Goal: Transaction & Acquisition: Purchase product/service

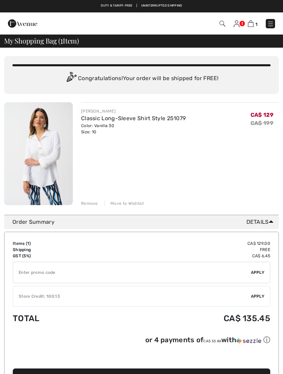
click at [31, 272] on input "TEXT" at bounding box center [132, 272] width 238 height 21
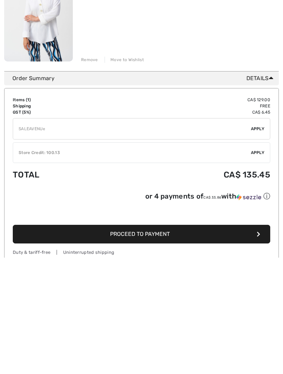
type input "SALEAVENUE"
click at [263, 242] on span "Apply" at bounding box center [258, 245] width 14 height 6
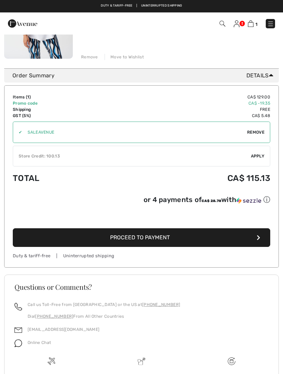
scroll to position [0, 0]
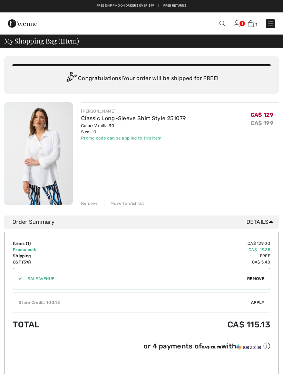
click at [273, 20] on img at bounding box center [270, 23] width 7 height 7
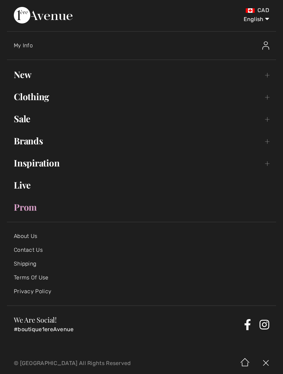
click at [27, 124] on link "Sale Toggle submenu" at bounding box center [141, 118] width 269 height 15
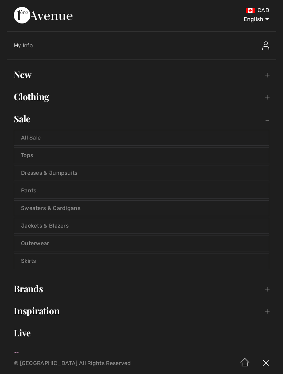
click at [78, 172] on link "Dresses & Jumpsuits" at bounding box center [141, 172] width 255 height 15
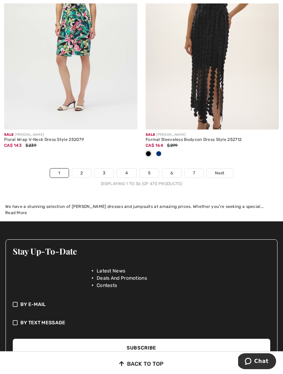
scroll to position [4277, 0]
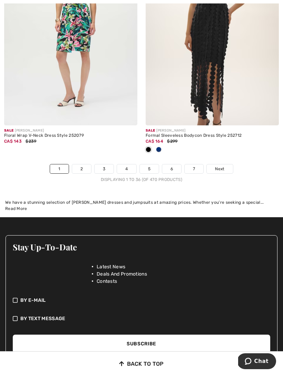
click at [228, 164] on link "Next" at bounding box center [220, 168] width 26 height 9
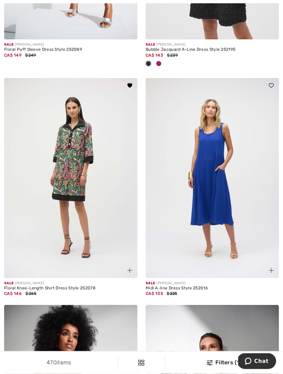
scroll to position [729, 0]
click at [65, 199] on img at bounding box center [70, 178] width 133 height 200
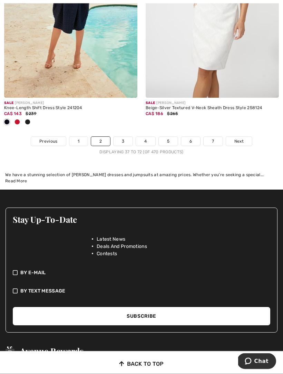
scroll to position [4361, 0]
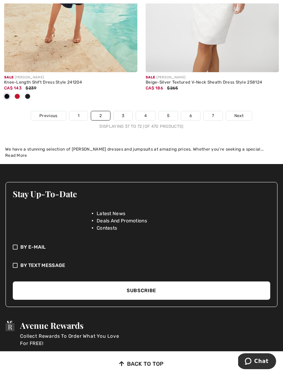
click at [244, 112] on link "Next" at bounding box center [239, 115] width 26 height 9
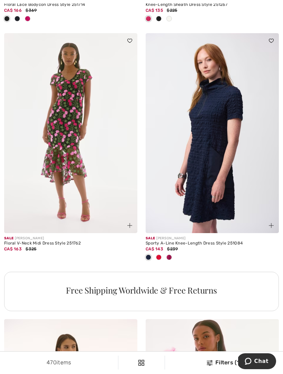
scroll to position [1240, 0]
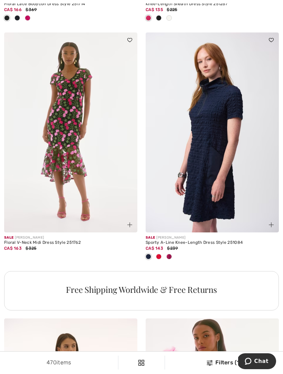
click at [163, 258] on div at bounding box center [159, 256] width 10 height 11
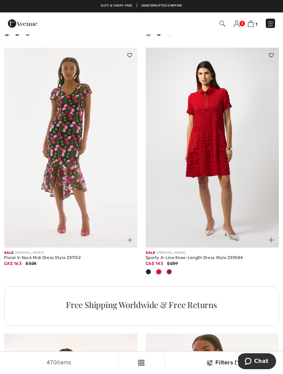
scroll to position [1224, 0]
click at [175, 272] on div at bounding box center [212, 272] width 133 height 11
click at [170, 271] on span at bounding box center [169, 272] width 6 height 6
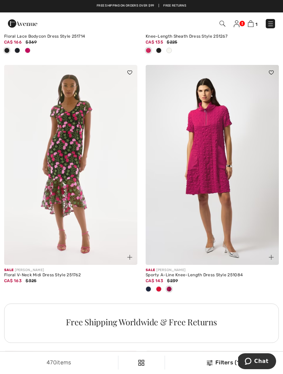
scroll to position [1207, 0]
click at [231, 188] on img at bounding box center [212, 165] width 133 height 200
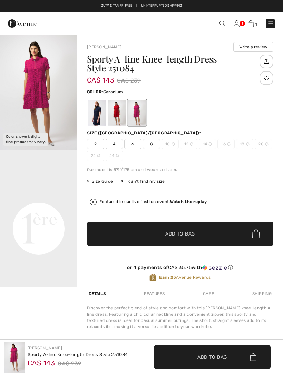
checkbox input "true"
click at [121, 114] on div at bounding box center [117, 113] width 18 height 26
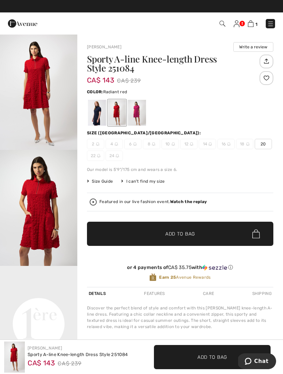
click at [99, 111] on div at bounding box center [97, 113] width 18 height 26
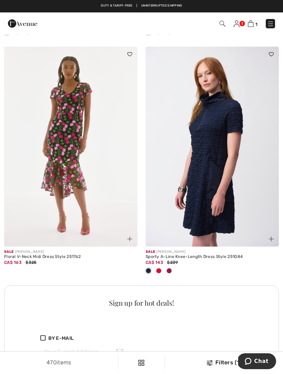
click at [221, 174] on img at bounding box center [212, 147] width 133 height 200
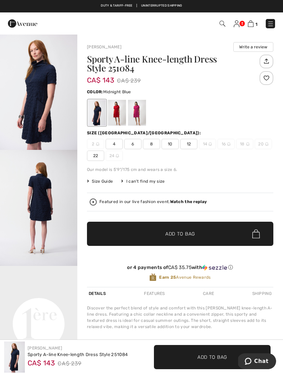
click at [145, 109] on div at bounding box center [137, 113] width 18 height 26
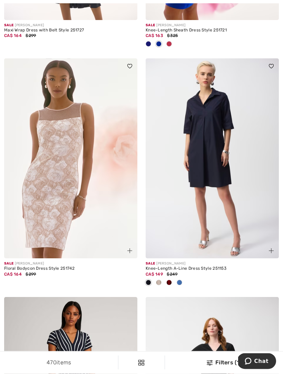
scroll to position [1744, 0]
click at [160, 283] on div at bounding box center [159, 282] width 10 height 11
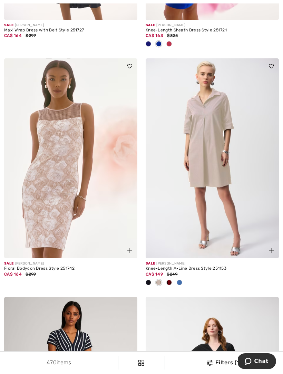
click at [183, 282] on div at bounding box center [179, 282] width 10 height 11
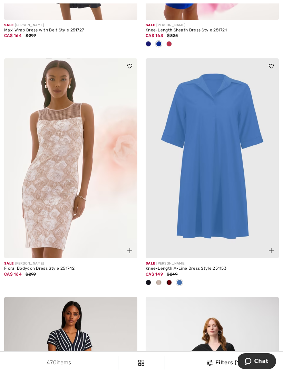
click at [172, 280] on div at bounding box center [169, 282] width 10 height 11
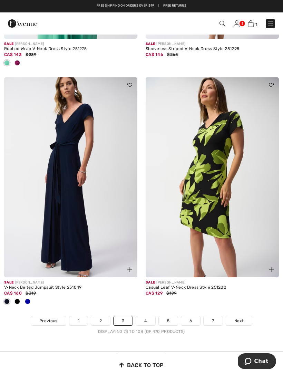
scroll to position [4292, 0]
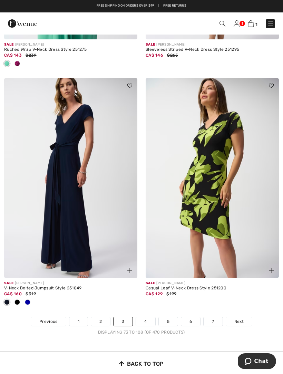
click at [245, 317] on link "Next" at bounding box center [239, 321] width 26 height 9
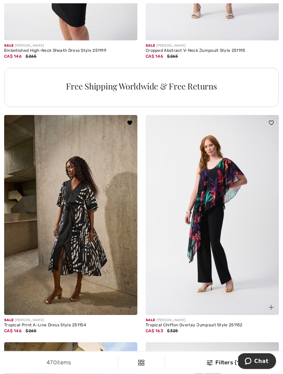
scroll to position [1409, 0]
click at [78, 256] on img at bounding box center [70, 215] width 133 height 200
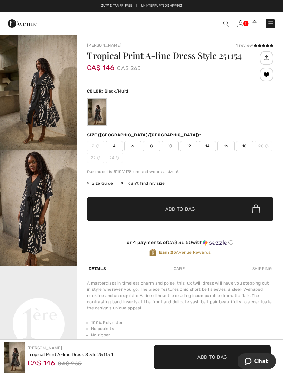
click at [192, 146] on span "12" at bounding box center [188, 146] width 17 height 10
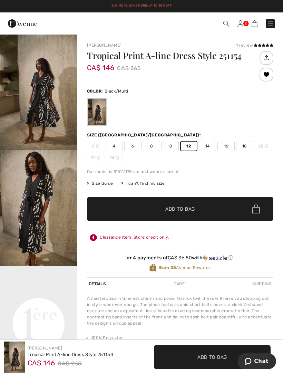
click at [192, 211] on span "Add to Bag" at bounding box center [180, 208] width 30 height 7
click at [169, 145] on span "10" at bounding box center [170, 146] width 17 height 10
click at [191, 147] on span "12" at bounding box center [188, 146] width 17 height 10
click at [243, 23] on link at bounding box center [241, 23] width 6 height 8
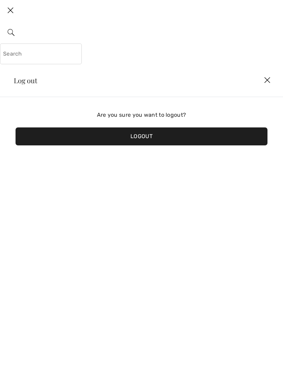
click at [271, 80] on img at bounding box center [267, 80] width 21 height 21
click at [11, 10] on img at bounding box center [10, 10] width 21 height 21
click at [161, 141] on div "Logout" at bounding box center [142, 136] width 252 height 18
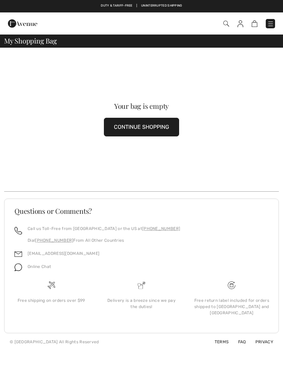
click at [272, 23] on img at bounding box center [270, 23] width 7 height 7
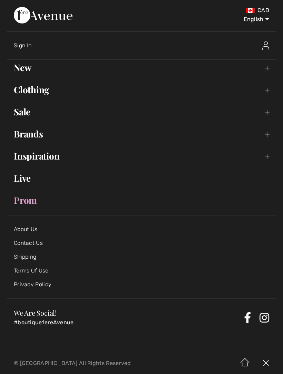
click at [31, 112] on link "Sale Toggle submenu" at bounding box center [141, 111] width 269 height 15
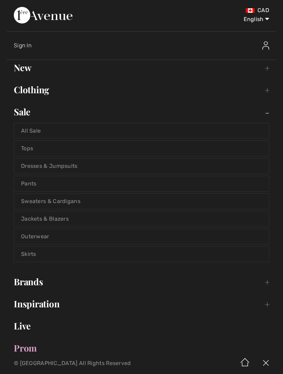
click at [31, 148] on link "Tops" at bounding box center [141, 148] width 255 height 15
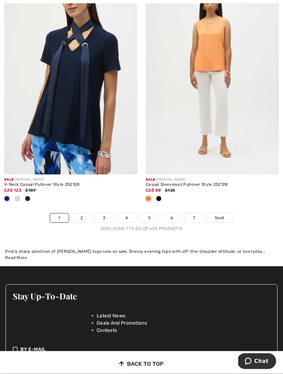
scroll to position [4224, 0]
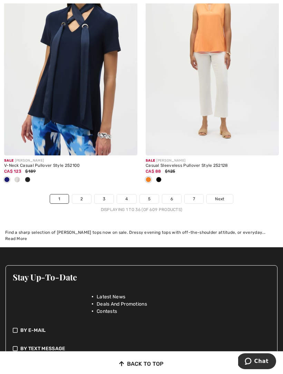
click at [224, 196] on span "Next" at bounding box center [219, 199] width 9 height 6
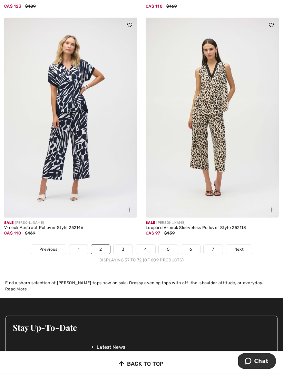
scroll to position [4279, 0]
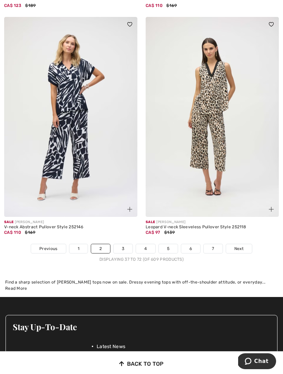
click at [244, 245] on link "Next" at bounding box center [239, 248] width 26 height 9
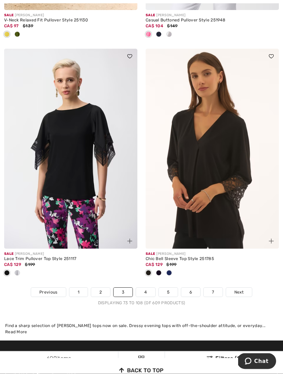
scroll to position [4313, 0]
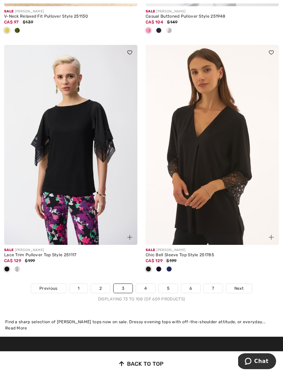
click at [245, 284] on link "Next" at bounding box center [239, 288] width 26 height 9
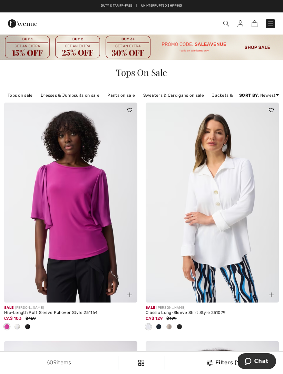
click at [245, 209] on img at bounding box center [212, 203] width 133 height 200
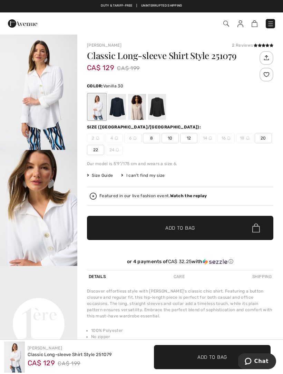
click at [173, 141] on span "10" at bounding box center [170, 138] width 17 height 10
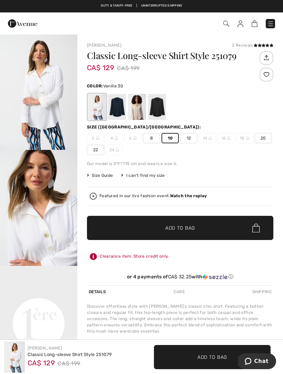
click at [200, 230] on span "✔ Added to Bag Add to Bag" at bounding box center [180, 228] width 186 height 24
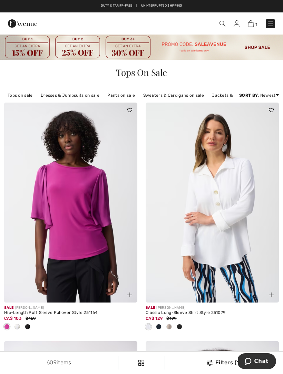
click at [274, 26] on img at bounding box center [270, 23] width 7 height 7
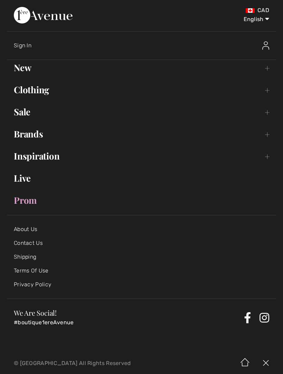
click at [35, 114] on link "Sale Toggle submenu" at bounding box center [141, 111] width 269 height 15
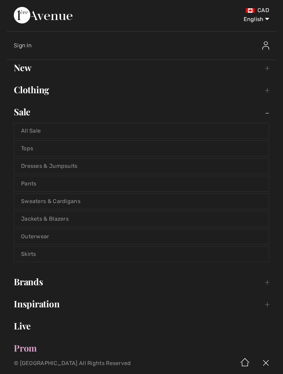
click at [68, 168] on link "Dresses & Jumpsuits" at bounding box center [141, 165] width 255 height 15
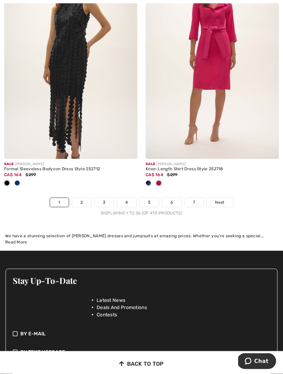
scroll to position [4389, 0]
click at [228, 198] on link "Next" at bounding box center [220, 202] width 26 height 9
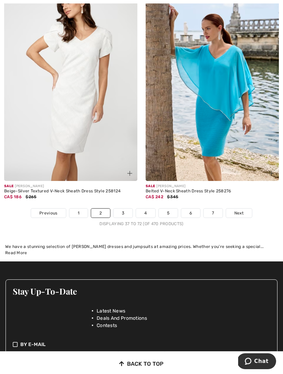
scroll to position [4151, 0]
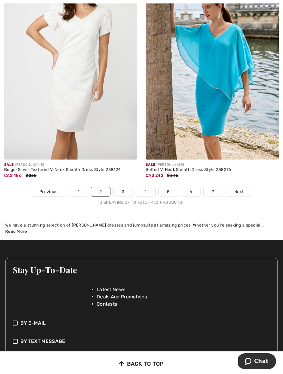
click at [243, 189] on span "Next" at bounding box center [238, 192] width 9 height 6
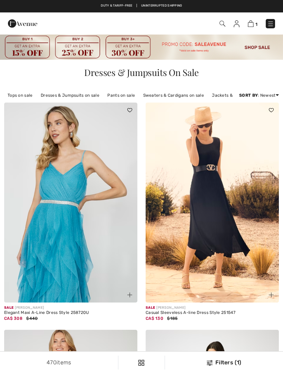
checkbox input "true"
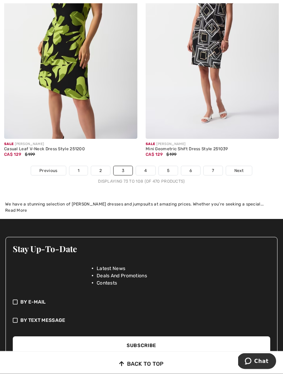
scroll to position [4436, 0]
click at [246, 168] on link "Next" at bounding box center [239, 170] width 26 height 9
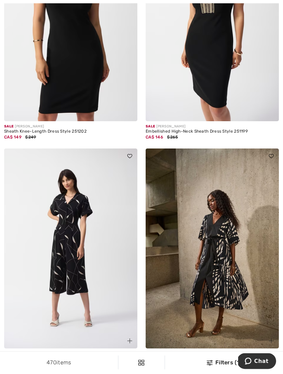
scroll to position [1101, 0]
click at [240, 257] on img at bounding box center [212, 248] width 133 height 200
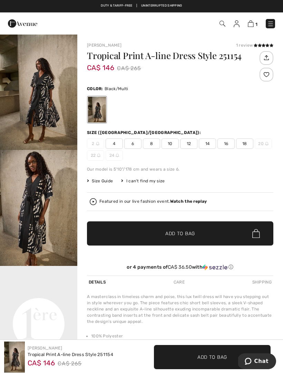
click at [175, 147] on span "10" at bounding box center [170, 143] width 17 height 10
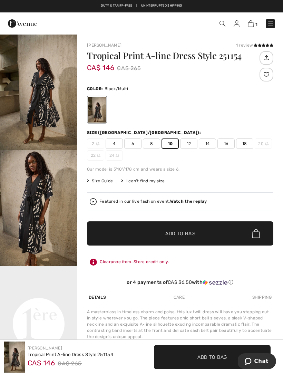
click at [191, 145] on span "12" at bounding box center [188, 143] width 17 height 10
click at [194, 235] on span "Add to Bag" at bounding box center [180, 233] width 30 height 7
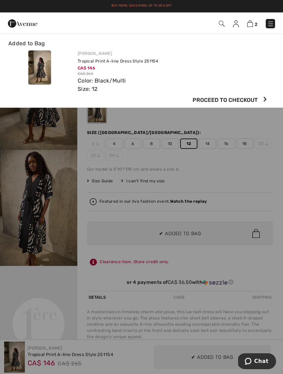
click at [252, 23] on img at bounding box center [250, 23] width 6 height 7
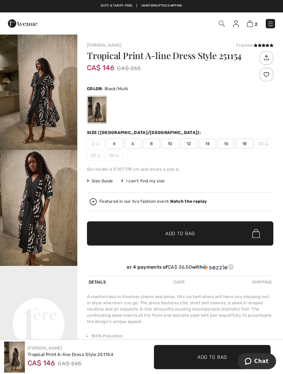
click at [272, 21] on img at bounding box center [270, 23] width 7 height 7
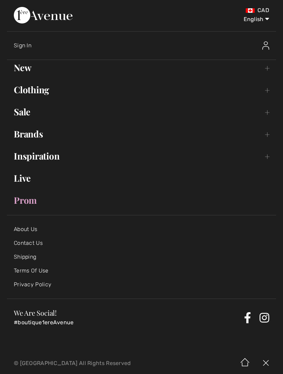
click at [29, 113] on link "Sale Toggle submenu" at bounding box center [141, 111] width 269 height 15
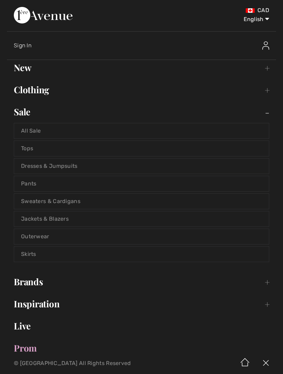
click at [73, 166] on link "Dresses & Jumpsuits" at bounding box center [141, 165] width 255 height 15
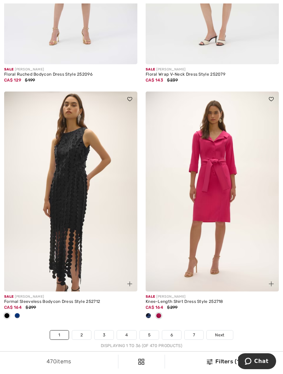
scroll to position [4131, 0]
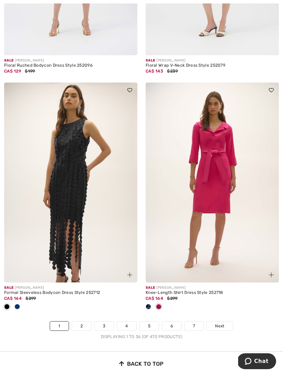
click at [154, 321] on link "5" at bounding box center [149, 325] width 19 height 9
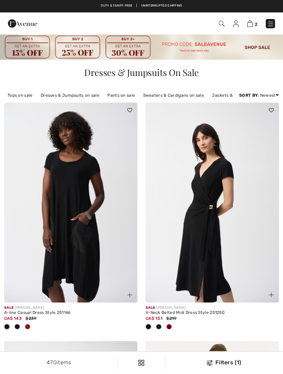
checkbox input "true"
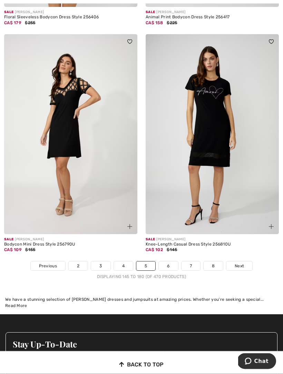
scroll to position [4248, 0]
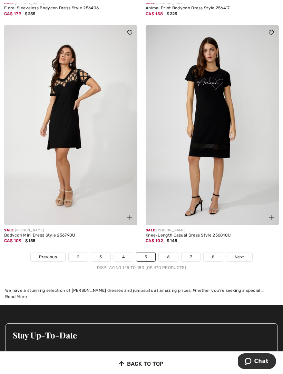
click at [194, 254] on link "7" at bounding box center [191, 256] width 19 height 9
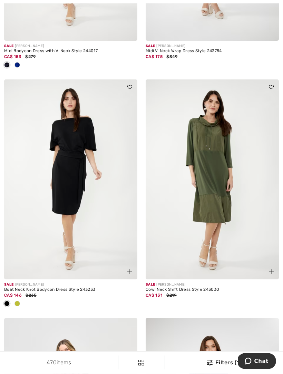
scroll to position [1916, 0]
click at [222, 214] on img at bounding box center [212, 179] width 133 height 200
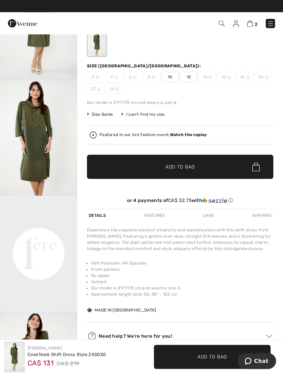
scroll to position [70, 0]
click at [166, 217] on div "Features" at bounding box center [154, 215] width 24 height 12
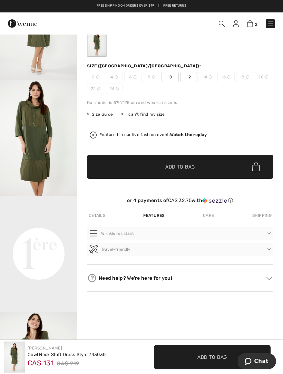
click at [104, 215] on div "Details" at bounding box center [97, 215] width 20 height 12
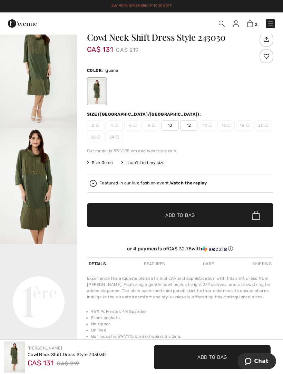
scroll to position [0, 0]
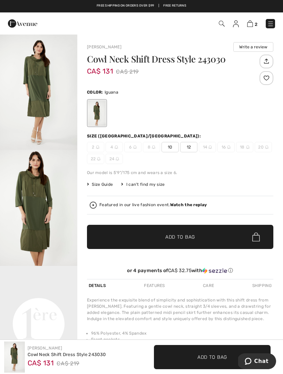
click at [37, 218] on img "2 / 4" at bounding box center [38, 208] width 77 height 116
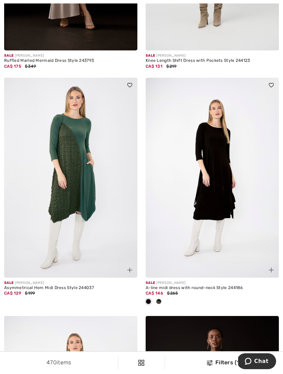
scroll to position [3148, 0]
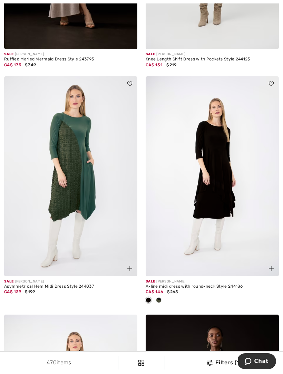
click at [79, 216] on img at bounding box center [70, 176] width 133 height 200
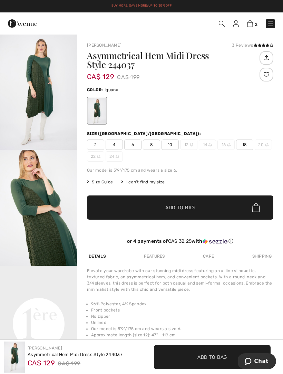
click at [41, 232] on img "2 / 4" at bounding box center [38, 208] width 77 height 116
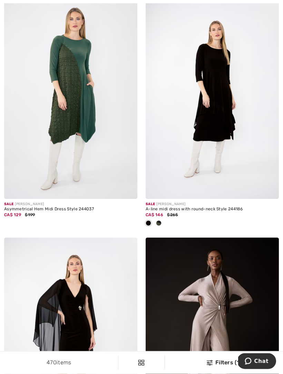
scroll to position [3354, 0]
click at [164, 219] on div at bounding box center [212, 223] width 133 height 11
click at [224, 113] on img at bounding box center [212, 99] width 133 height 200
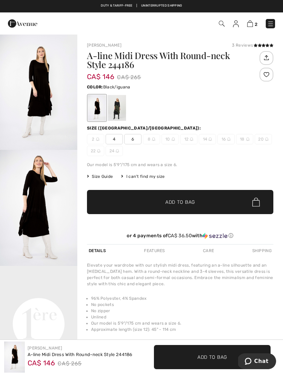
click at [120, 109] on div at bounding box center [117, 108] width 18 height 26
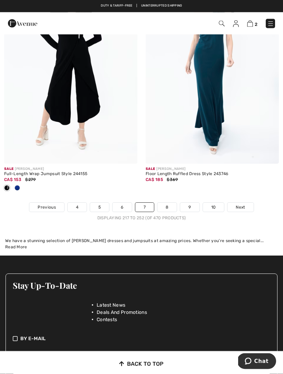
scroll to position [4348, 0]
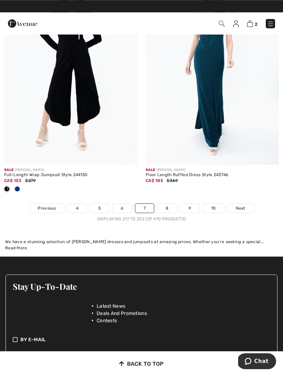
click at [213, 204] on link "10" at bounding box center [213, 208] width 21 height 9
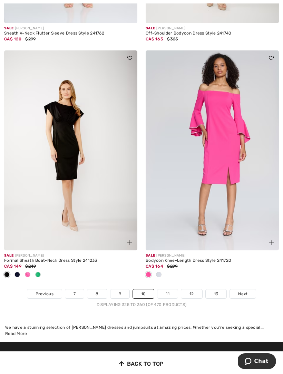
scroll to position [4117, 0]
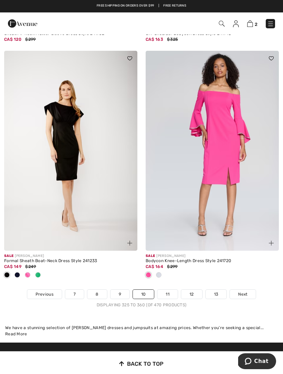
click at [221, 290] on link "13" at bounding box center [216, 294] width 21 height 9
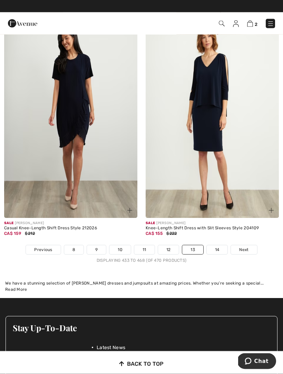
scroll to position [4254, 0]
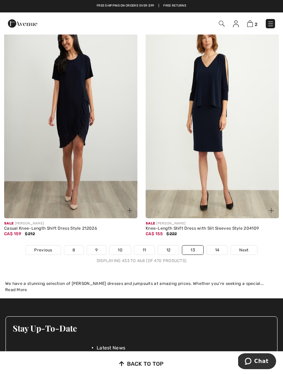
click at [103, 246] on link "9" at bounding box center [96, 250] width 19 height 9
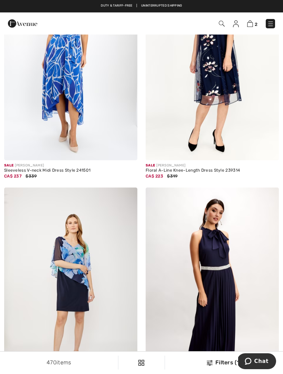
scroll to position [1785, 0]
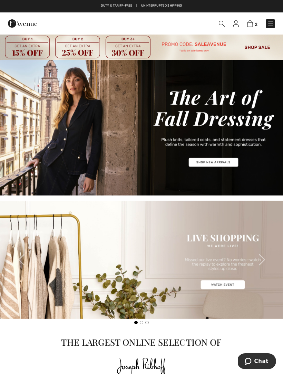
click at [252, 25] on img at bounding box center [250, 23] width 6 height 7
